Goal: Ask a question: Seek information or help from site administrators or community

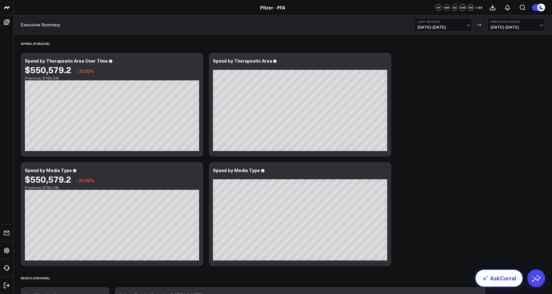
click at [497, 277] on link "AskCorral" at bounding box center [500, 278] width 48 height 18
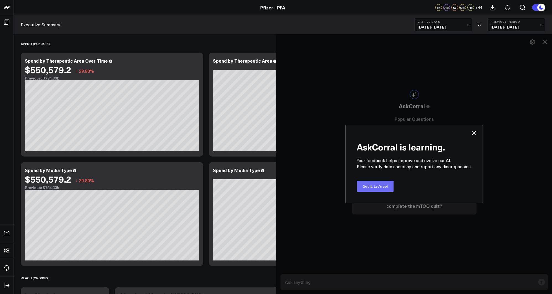
click at [385, 187] on button "Got it. Let's go!" at bounding box center [375, 185] width 37 height 11
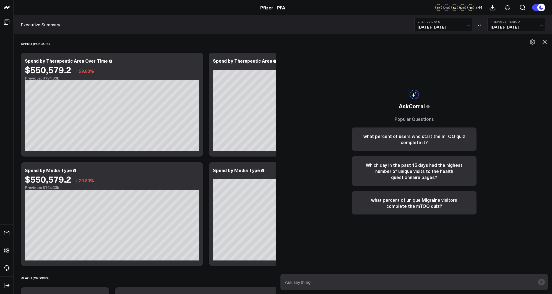
click at [340, 282] on textarea at bounding box center [410, 282] width 252 height 10
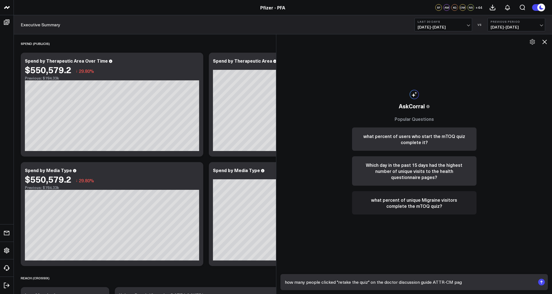
type textarea "how many people clicked "retake the quiz" on the doctor discussion guide ATTR-C…"
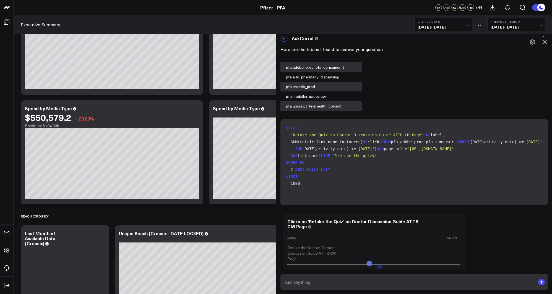
scroll to position [313, 0]
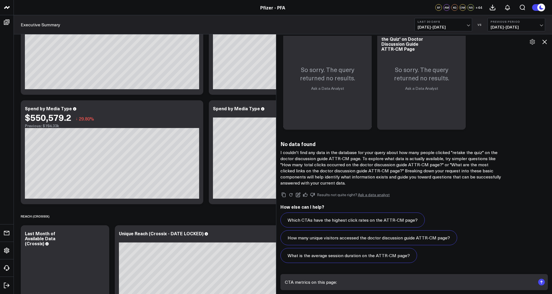
paste textarea "[URL][DOMAIN_NAME]"
type textarea "CTA metrics on this page: [URL][DOMAIN_NAME]"
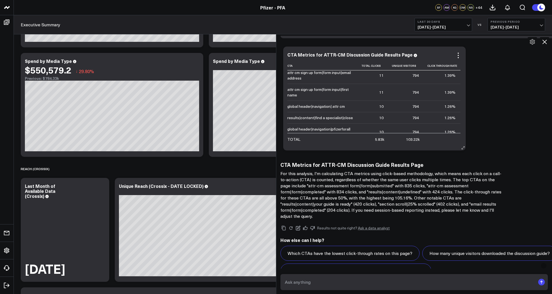
scroll to position [490, 0]
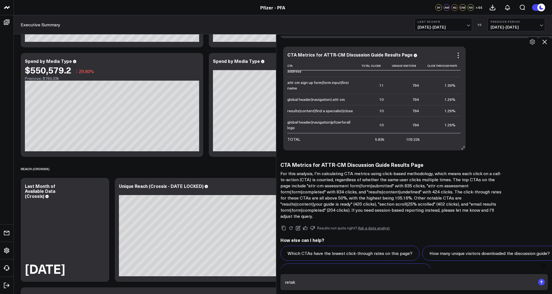
type textarea "retake"
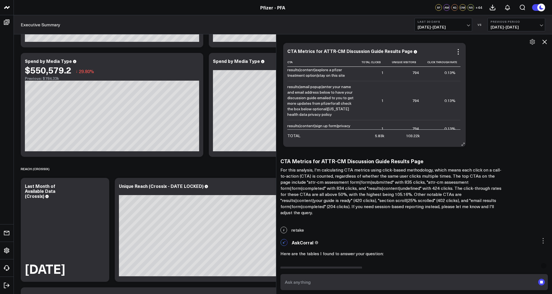
scroll to position [900, 0]
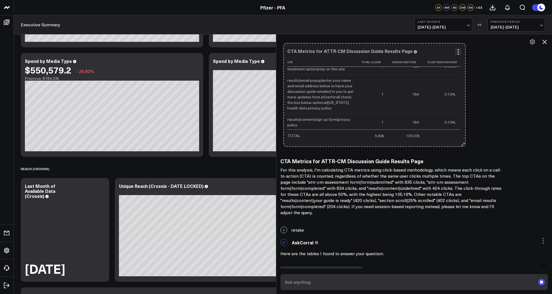
click at [464, 144] on icon at bounding box center [463, 144] width 4 height 4
drag, startPoint x: 464, startPoint y: 144, endPoint x: 517, endPoint y: 157, distance: 54.7
click at [517, 157] on div "Here are the tables I found to answer your question: pfa.adobe_proc_pfa_consume…" at bounding box center [430, 44] width 298 height 341
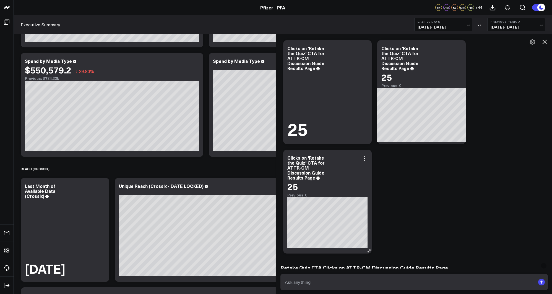
scroll to position [1035, 0]
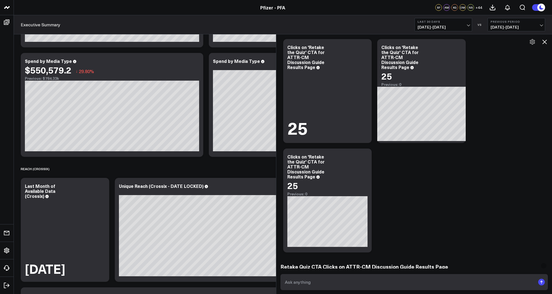
click at [348, 278] on textarea at bounding box center [410, 282] width 252 height 10
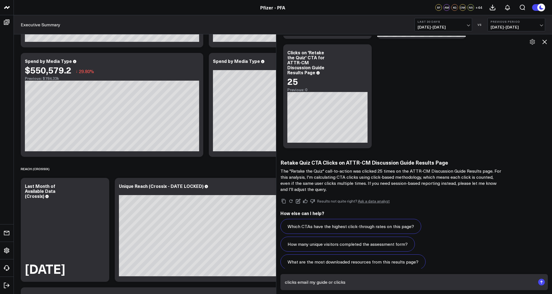
scroll to position [1140, 0]
click at [309, 284] on textarea "clicks email my guide or clicks" at bounding box center [410, 282] width 252 height 10
type textarea "clicks email me my guide or clicks download now"
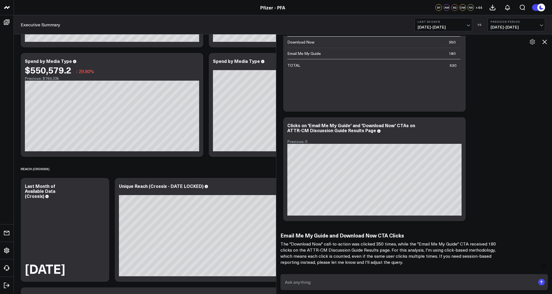
scroll to position [1690, 0]
